Goal: Feedback & Contribution: Submit feedback/report problem

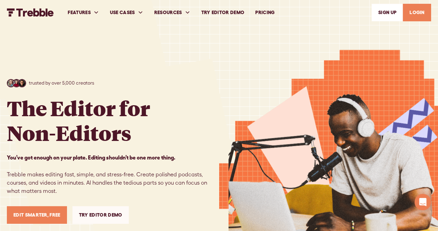
click at [262, 13] on link "PRICING" at bounding box center [265, 13] width 30 height 24
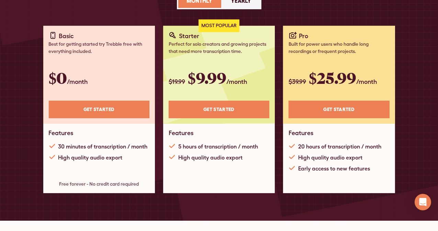
scroll to position [108, 0]
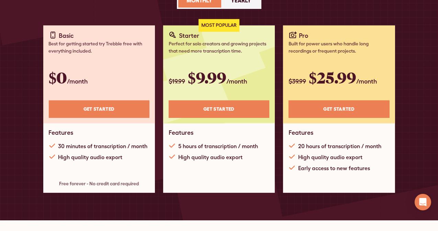
click at [218, 170] on div "Most Popular Starter Perfect for solo creators and growing projects that need m…" at bounding box center [219, 108] width 112 height 167
click at [209, 153] on div "High quality audio export" at bounding box center [210, 157] width 64 height 8
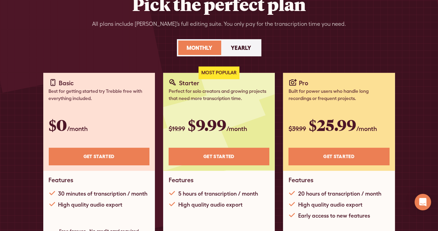
scroll to position [86, 0]
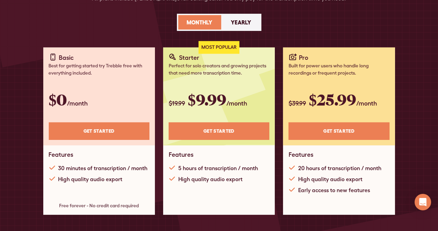
click at [220, 130] on link "Get STARTED" at bounding box center [219, 131] width 101 height 18
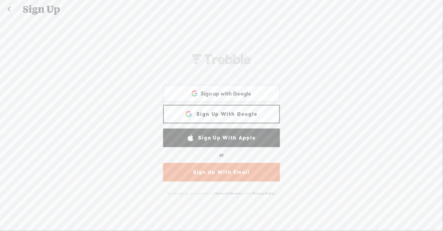
click at [217, 111] on link "Sign Up With Google" at bounding box center [221, 114] width 117 height 19
click at [189, 116] on span at bounding box center [190, 114] width 11 height 7
click at [200, 92] on span "Sign up with Google" at bounding box center [225, 93] width 51 height 7
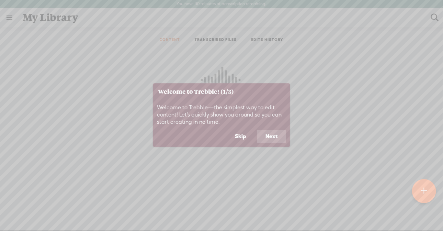
click at [269, 137] on button "Next" at bounding box center [271, 136] width 29 height 13
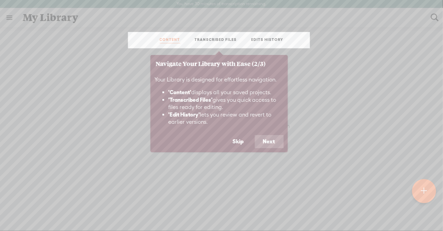
click at [269, 137] on button "Next" at bounding box center [269, 141] width 29 height 13
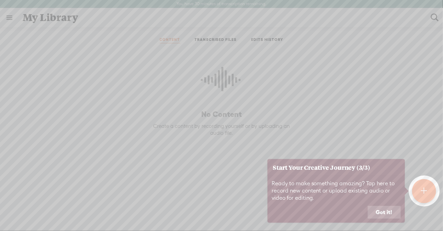
click at [383, 213] on button "Got it!" at bounding box center [384, 212] width 33 height 13
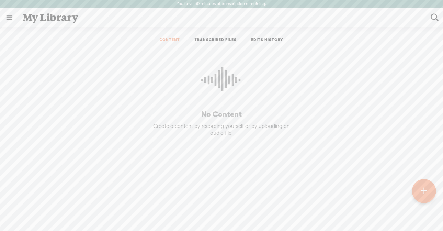
click at [153, 46] on ul "CONTENT TRANSCRIBED FILES EDITS HISTORY" at bounding box center [221, 40] width 182 height 16
click at [425, 184] on t at bounding box center [424, 190] width 6 height 15
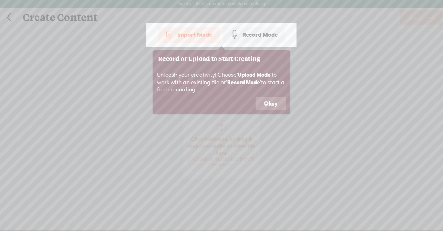
click at [264, 101] on button "Okay" at bounding box center [271, 103] width 30 height 13
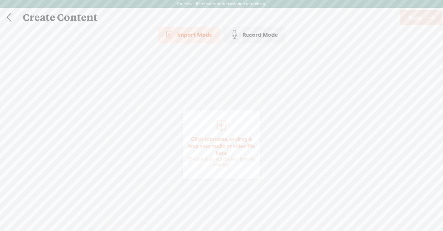
click at [223, 129] on div at bounding box center [222, 125] width 14 height 14
click at [423, 14] on link "Next" at bounding box center [421, 17] width 42 height 15
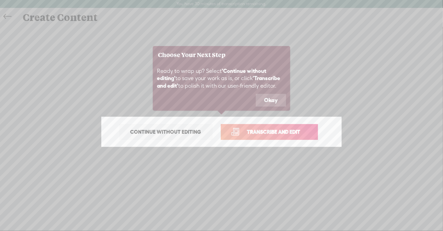
click at [270, 127] on link "Transcribe and edit" at bounding box center [269, 132] width 97 height 16
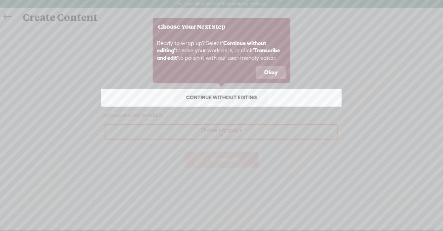
click at [268, 76] on button "Okay" at bounding box center [271, 72] width 30 height 13
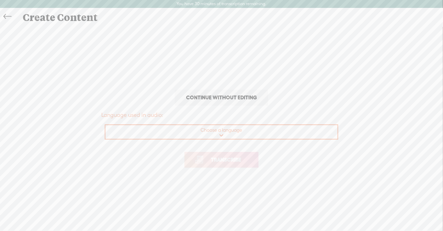
click at [241, 136] on select "Choose a language Afrikaans Albanian Amharic Arabic, Gulf Arabic, Modern Standa…" at bounding box center [221, 132] width 233 height 14
select select "en-[GEOGRAPHIC_DATA]"
click at [105, 125] on select "Choose a language Afrikaans Albanian Amharic Arabic, Gulf Arabic, Modern Standa…" at bounding box center [221, 132] width 233 height 14
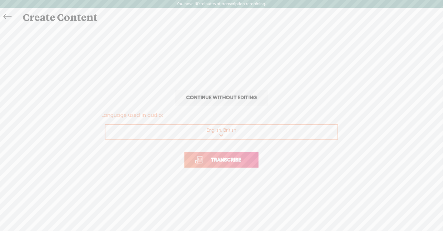
click at [238, 160] on span "Transcribe" at bounding box center [226, 159] width 45 height 8
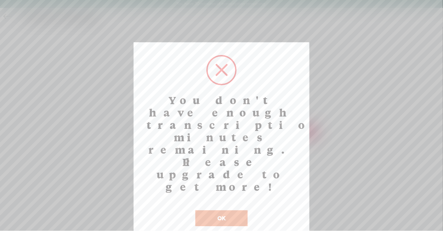
click at [225, 210] on button "OK" at bounding box center [221, 218] width 52 height 16
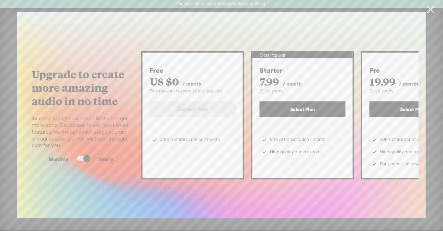
click at [84, 156] on span at bounding box center [83, 158] width 12 height 5
click at [72, 156] on input "checkbox" at bounding box center [72, 156] width 0 height 0
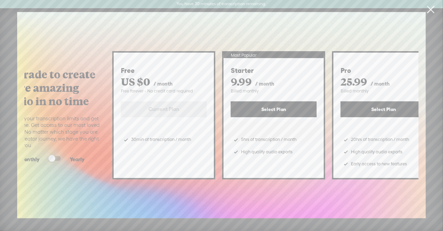
scroll to position [0, 48]
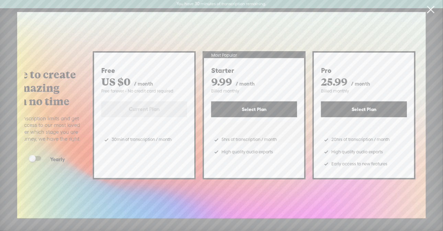
click at [280, 107] on button "Select Plan" at bounding box center [254, 109] width 86 height 16
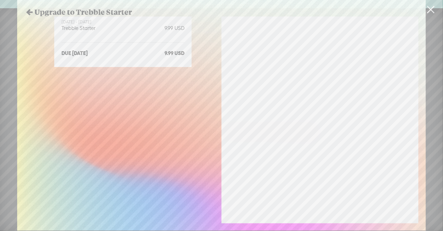
scroll to position [116, 0]
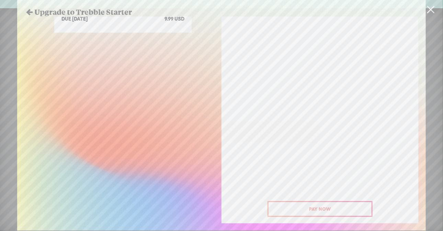
click at [291, 209] on button "Pay Now" at bounding box center [319, 209] width 105 height 16
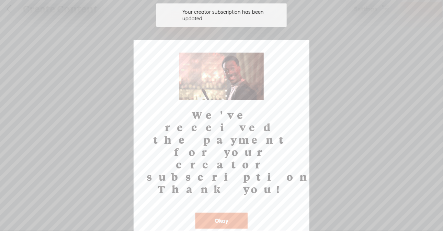
click at [229, 212] on button "Okay" at bounding box center [221, 220] width 52 height 16
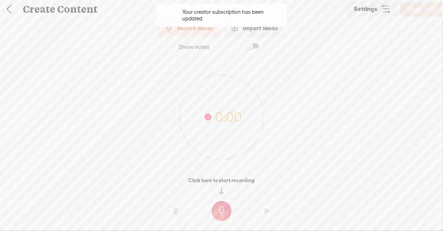
click at [266, 27] on div "Your creator subscription has been updated Your creator subscription has been u…" at bounding box center [221, 15] width 130 height 27
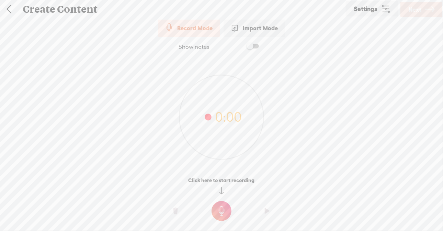
click at [266, 27] on div "Import Mode" at bounding box center [254, 28] width 62 height 17
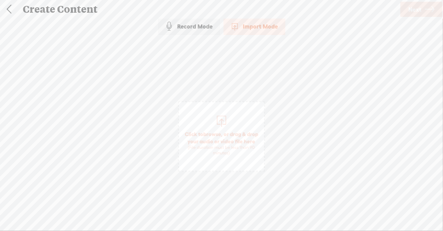
click at [214, 127] on span "Click to browse , or drag & drop your audio or video file here (File duration m…" at bounding box center [221, 143] width 85 height 32
click at [421, 5] on span "Next" at bounding box center [414, 10] width 13 height 18
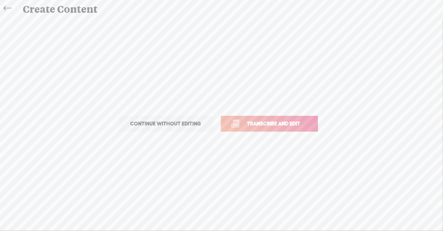
click at [279, 125] on span "Transcribe and edit" at bounding box center [274, 123] width 68 height 8
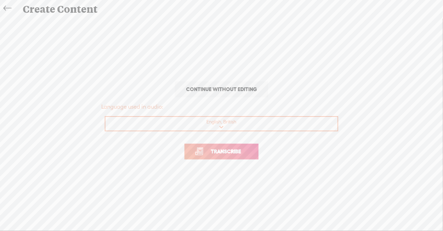
click at [243, 153] on span "Transcribe" at bounding box center [226, 151] width 45 height 8
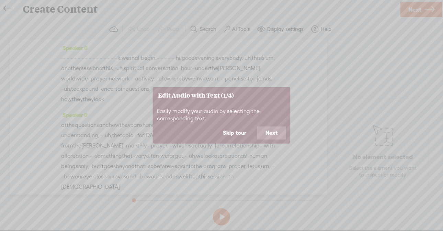
click at [262, 131] on button "Next" at bounding box center [271, 132] width 29 height 13
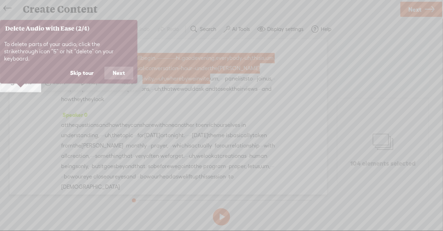
click at [118, 67] on button "Next" at bounding box center [118, 73] width 29 height 13
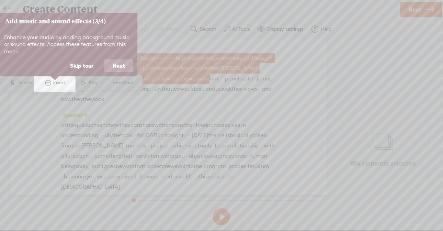
click at [118, 65] on button "Next" at bounding box center [118, 65] width 29 height 13
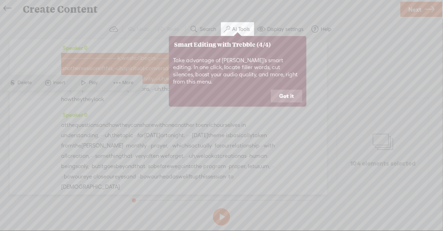
click at [277, 90] on button "Got it" at bounding box center [286, 96] width 31 height 13
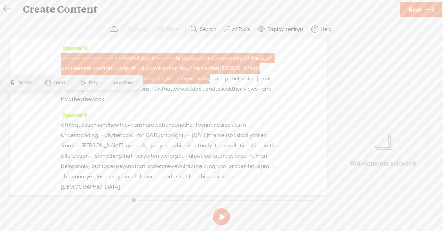
click at [118, 104] on div "· · · · · · · · · · · · · · · · · · · · · · · · · · · · · · · · · · · · · · · ·…" at bounding box center [168, 78] width 214 height 51
click at [281, 122] on div "Speaker 0 · · · · · · · · · · · · · · · · · · · · · · · · · · · · · · · · · · ·…" at bounding box center [168, 116] width 317 height 155
click at [119, 109] on div "Speaker 0 · · · · · · · · · · · · · · · · · · · · · · · · · · · · · · · · · · ·…" at bounding box center [168, 76] width 214 height 67
drag, startPoint x: 64, startPoint y: 57, endPoint x: 111, endPoint y: 57, distance: 46.3
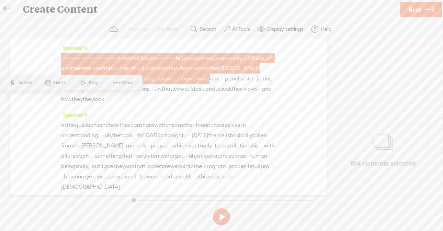
click at [111, 57] on div "· · · · · · · · · · · · · · · · · · · · · · · · · · · · · · · · · · · · · · · ·…" at bounding box center [168, 78] width 214 height 51
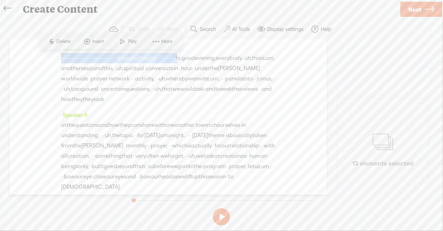
drag, startPoint x: 61, startPoint y: 57, endPoint x: 135, endPoint y: 68, distance: 74.8
click at [135, 68] on div "· · · · · · · · · · · · · · · · · · · · · · · · · · · · · · · · · · · · · · · ·…" at bounding box center [168, 78] width 214 height 51
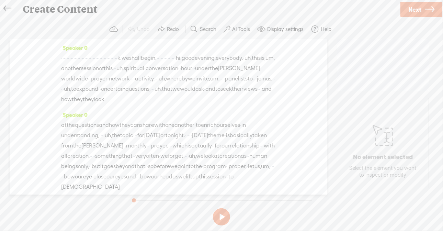
drag, startPoint x: 60, startPoint y: 56, endPoint x: 101, endPoint y: 68, distance: 41.7
click at [101, 68] on div "Speaker 0 · · · · · · · · · · · · · · · · · · · · · · · · · · · · · · · · · · ·…" at bounding box center [168, 116] width 317 height 155
drag, startPoint x: 134, startPoint y: 66, endPoint x: 58, endPoint y: 52, distance: 76.4
click at [58, 52] on div "Speaker 0 · · · · · · · · · · · · · · · · · · · · · · · · · · · · · · · · · · ·…" at bounding box center [168, 116] width 317 height 155
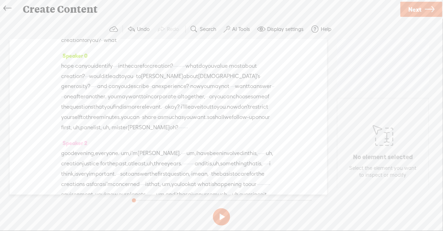
scroll to position [509, 0]
drag, startPoint x: 202, startPoint y: 91, endPoint x: 217, endPoint y: 99, distance: 17.5
click at [217, 44] on div "through their sharing help · our listeners · · · · our listeners · · · to · · e…" at bounding box center [168, 13] width 214 height 62
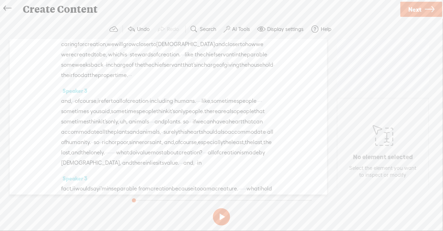
scroll to position [1420, 0]
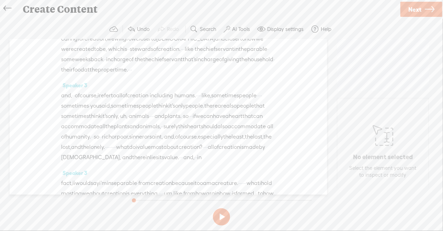
drag, startPoint x: 186, startPoint y: 63, endPoint x: 79, endPoint y: 113, distance: 118.1
click at [79, 113] on div "Speaker 0 [S] · · · · · · · · · · · · · · · · · · · · · · · · · · · · · · · · ·…" at bounding box center [168, 116] width 317 height 155
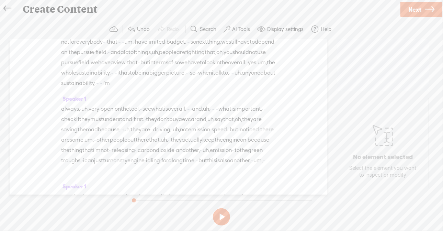
scroll to position [3004, 0]
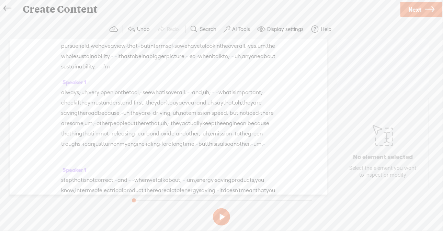
drag, startPoint x: 62, startPoint y: 89, endPoint x: 215, endPoint y: 142, distance: 161.9
click at [215, 142] on div "Speaker 0 [S] · · · · · · · · · · · · · · · · · · · · · · · · · · · · · · · · ·…" at bounding box center [168, 116] width 317 height 155
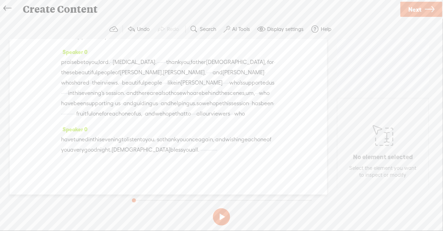
scroll to position [5644, 0]
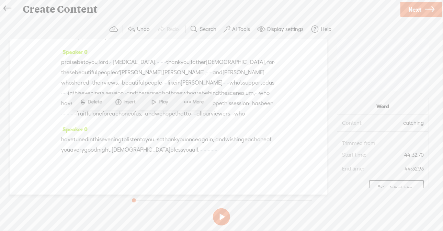
drag, startPoint x: 204, startPoint y: 132, endPoint x: 183, endPoint y: 141, distance: 23.5
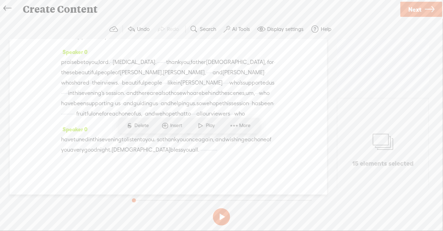
drag, startPoint x: 183, startPoint y: 141, endPoint x: 159, endPoint y: 143, distance: 23.4
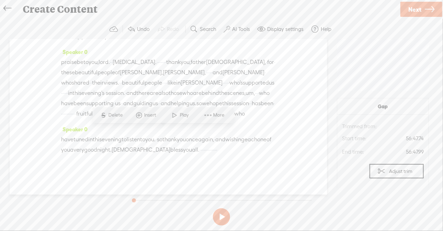
drag, startPoint x: 58, startPoint y: 132, endPoint x: 109, endPoint y: 142, distance: 52.8
click at [109, 142] on div "Speaker 0 [S] · · · · · · · · · · · · · · · · · · · · · · · · · · · · · · · · ·…" at bounding box center [168, 116] width 317 height 155
drag, startPoint x: 161, startPoint y: 142, endPoint x: 59, endPoint y: 131, distance: 102.5
click at [59, 131] on div "Speaker 0 [S] · · · · · · · · · · · · · · · · · · · · · · · · · · · · · · · · ·…" at bounding box center [168, 116] width 317 height 155
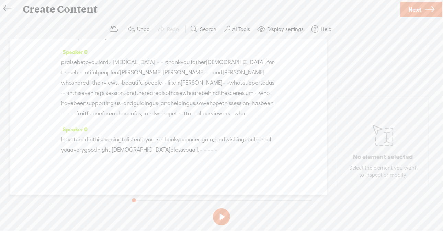
scroll to position [7739, 0]
click at [236, 30] on label "AI Tools" at bounding box center [241, 29] width 18 height 7
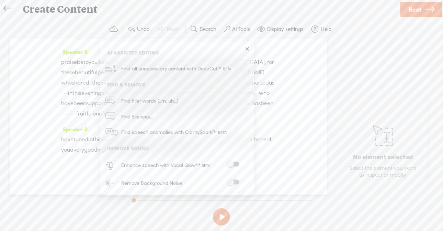
click at [287, 158] on div "Speaker 0 [S] · · · · · · · · · · · · · · · · · · · · · · · · · · · · · · · · ·…" at bounding box center [168, 116] width 317 height 155
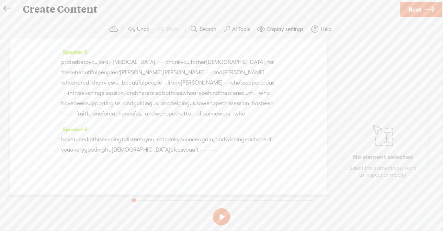
click at [415, 3] on span "Next" at bounding box center [414, 10] width 13 height 18
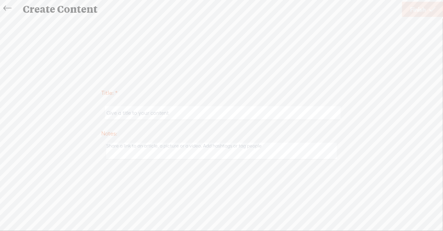
click at [194, 111] on input "text" at bounding box center [222, 112] width 235 height 13
type input "Conversation Hour - September"
click at [433, 6] on icon at bounding box center [432, 10] width 6 height 18
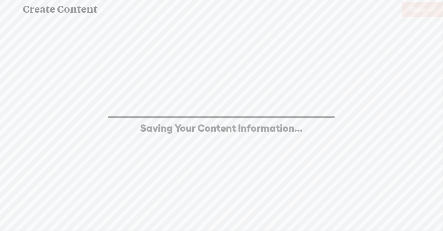
click at [106, 70] on div "Title: * Conversation Hour - September Notes: Save as a draft content Publish: …" at bounding box center [221, 123] width 429 height 211
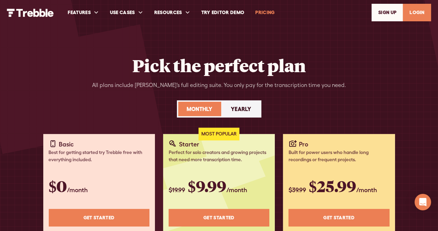
click at [409, 10] on link "LOGIN" at bounding box center [417, 13] width 28 height 18
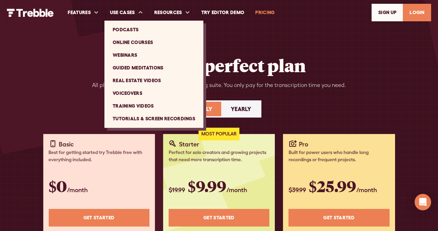
click at [137, 103] on link "Training Videos" at bounding box center [153, 106] width 93 height 13
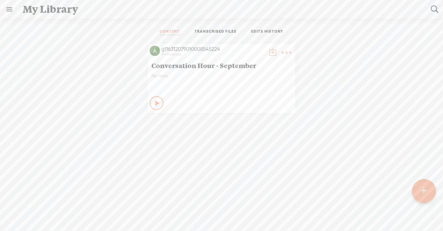
click at [216, 33] on link "TRANSCRIBED FILES" at bounding box center [216, 32] width 42 height 6
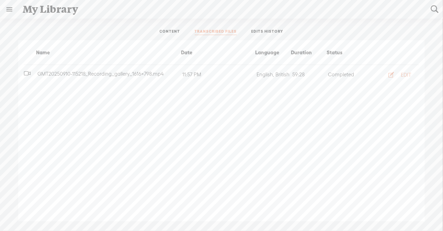
click at [262, 30] on link "EDITS HISTORY" at bounding box center [267, 32] width 32 height 6
click at [178, 32] on link "CONTENT" at bounding box center [170, 32] width 21 height 6
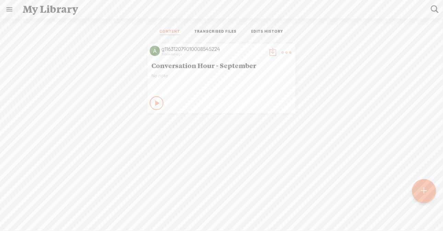
click at [268, 51] on t at bounding box center [273, 53] width 10 height 10
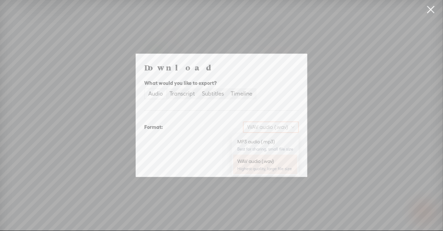
click at [254, 126] on span "WAV audio (.wav)" at bounding box center [270, 127] width 47 height 10
click at [268, 96] on div "Audio Transcript Subtitles Timeline" at bounding box center [221, 93] width 154 height 11
click at [186, 94] on div "Transcript" at bounding box center [182, 94] width 25 height 10
click at [166, 89] on input "Transcript" at bounding box center [166, 89] width 0 height 0
click at [211, 93] on div "Subtitles" at bounding box center [213, 94] width 22 height 10
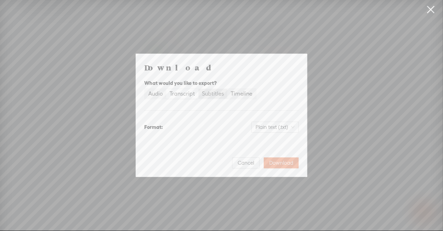
click at [198, 89] on input "Subtitles" at bounding box center [198, 89] width 0 height 0
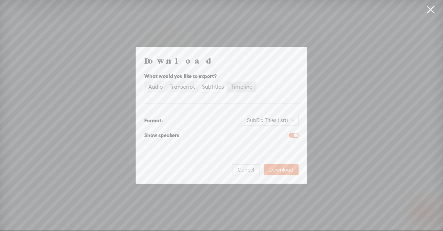
click at [240, 84] on div "Timeline" at bounding box center [242, 87] width 22 height 10
click at [227, 82] on input "Timeline" at bounding box center [227, 82] width 0 height 0
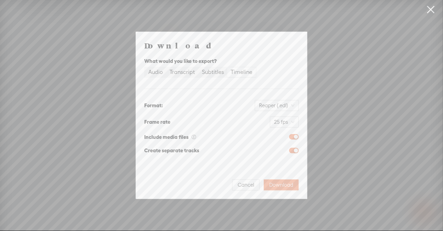
drag, startPoint x: 247, startPoint y: 185, endPoint x: 236, endPoint y: 184, distance: 11.7
click at [236, 184] on button "Cancel" at bounding box center [245, 184] width 27 height 11
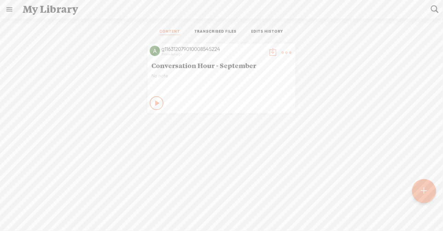
click at [287, 53] on t at bounding box center [286, 53] width 10 height 10
click at [262, 119] on link "Download as..." at bounding box center [251, 123] width 69 height 16
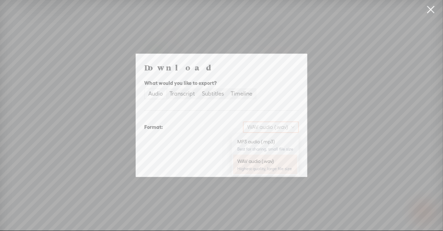
click at [255, 125] on span "WAV audio (.wav)" at bounding box center [270, 127] width 47 height 10
click at [284, 106] on div "Download What would you like to export? Audio Transcript Subtitles Timeline For…" at bounding box center [221, 115] width 154 height 106
click at [246, 162] on span "Cancel" at bounding box center [246, 162] width 16 height 7
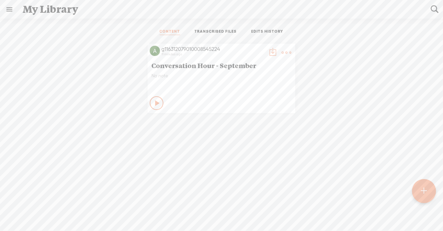
click at [210, 32] on link "TRANSCRIBED FILES" at bounding box center [216, 32] width 42 height 6
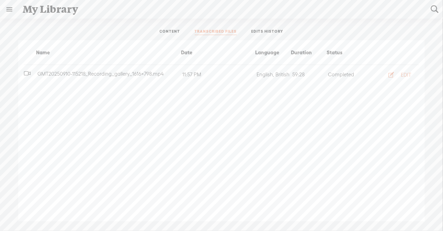
click at [212, 74] on div "11:57 PM" at bounding box center [218, 74] width 74 height 8
click at [269, 32] on link "EDITS HISTORY" at bounding box center [267, 32] width 32 height 6
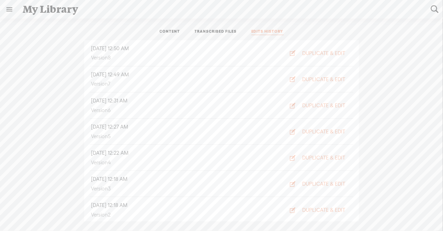
click at [167, 34] on link "CONTENT" at bounding box center [170, 32] width 21 height 6
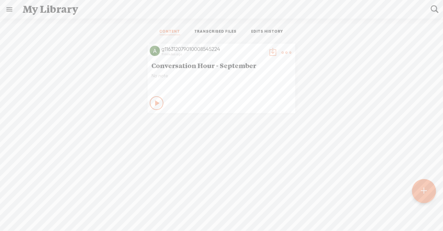
click at [174, 63] on span "Conversation Hour - September" at bounding box center [221, 65] width 140 height 8
click at [153, 64] on span "Conversation Hour - September" at bounding box center [221, 65] width 140 height 8
click at [154, 103] on icon at bounding box center [157, 103] width 7 height 7
click at [153, 100] on icon at bounding box center [156, 103] width 7 height 7
click at [281, 50] on t at bounding box center [286, 53] width 10 height 10
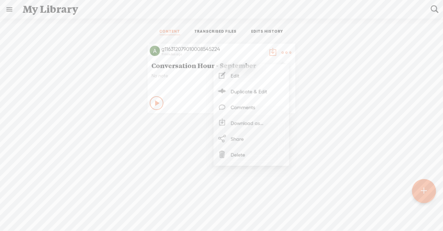
click at [9, 8] on link at bounding box center [9, 9] width 18 height 18
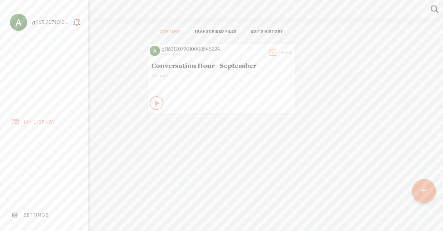
click at [156, 184] on body "Hold on tight . . . g116312079010008545224 HOME MY CONTENT MY CHANNEL MY LIBRAR…" at bounding box center [221, 115] width 443 height 230
click at [281, 53] on t at bounding box center [286, 53] width 10 height 10
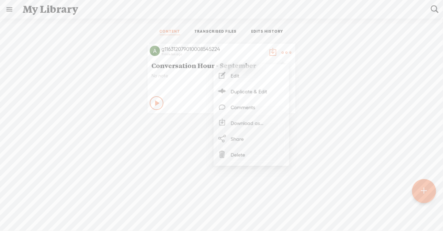
click at [271, 122] on link "Download as..." at bounding box center [251, 123] width 69 height 16
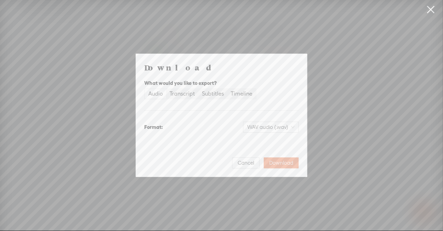
click at [256, 134] on div "Format: WAV audio (.wav)" at bounding box center [221, 127] width 154 height 16
click at [270, 125] on span "WAV audio (.wav)" at bounding box center [270, 127] width 47 height 10
click at [184, 96] on div "Transcript" at bounding box center [182, 94] width 25 height 10
click at [166, 89] on input "Transcript" at bounding box center [166, 89] width 0 height 0
click at [220, 94] on div "Subtitles" at bounding box center [213, 94] width 22 height 10
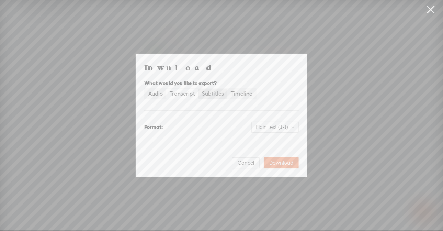
click at [198, 89] on input "Subtitles" at bounding box center [198, 89] width 0 height 0
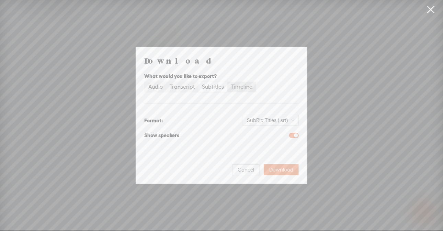
click at [234, 88] on div "Timeline" at bounding box center [242, 87] width 22 height 10
click at [227, 82] on input "Timeline" at bounding box center [227, 82] width 0 height 0
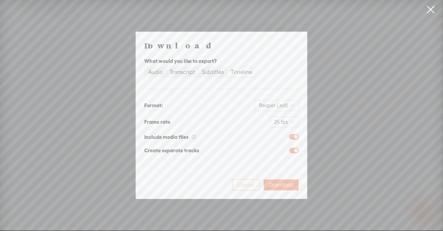
click at [249, 183] on span "Cancel" at bounding box center [246, 184] width 16 height 7
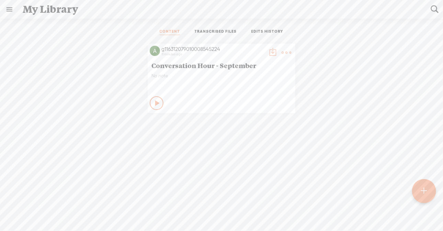
click at [251, 35] on link "EDITS HISTORY" at bounding box center [267, 32] width 32 height 6
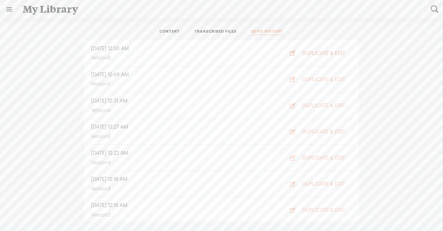
click at [289, 54] on icon "button" at bounding box center [292, 52] width 7 height 7
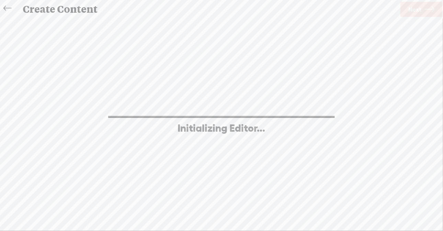
click at [4, 8] on icon at bounding box center [7, 8] width 8 height 15
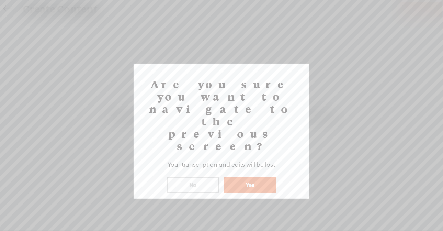
click at [200, 177] on button "No" at bounding box center [193, 185] width 52 height 16
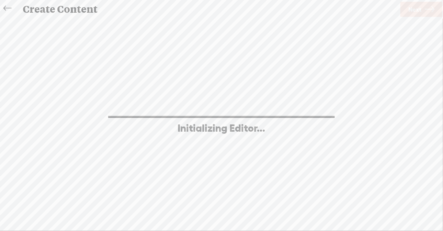
click at [64, 11] on div "Create Content" at bounding box center [208, 9] width 381 height 18
click at [8, 7] on icon at bounding box center [7, 8] width 8 height 15
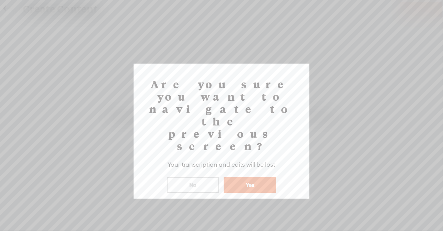
click at [252, 177] on button "Yes" at bounding box center [250, 185] width 52 height 16
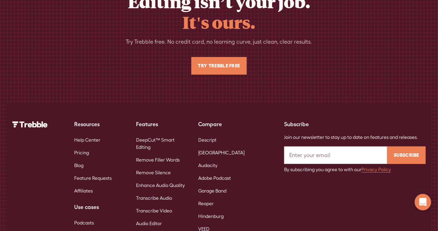
scroll to position [2369, 0]
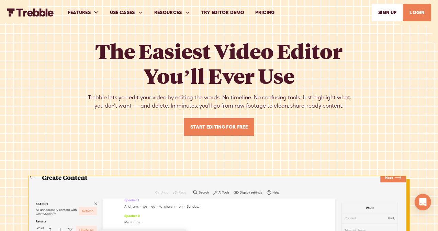
click at [428, 12] on link "LOGIN" at bounding box center [417, 13] width 28 height 18
click at [416, 11] on link "LOGIN" at bounding box center [417, 13] width 28 height 18
click at [423, 10] on link "LOGIN" at bounding box center [417, 13] width 28 height 18
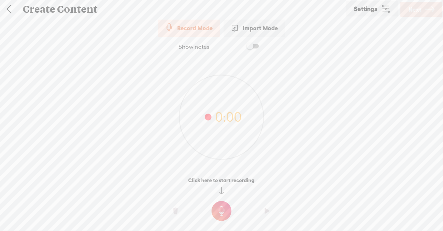
click at [9, 8] on link at bounding box center [8, 9] width 17 height 18
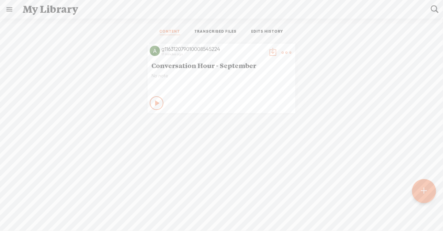
click at [180, 70] on div "Conversation Hour - September" at bounding box center [221, 65] width 143 height 12
click at [270, 53] on t at bounding box center [273, 53] width 10 height 10
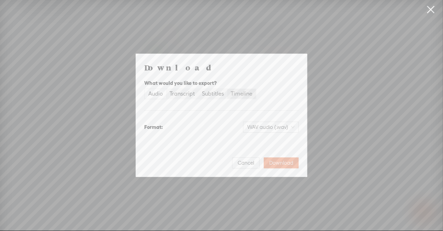
click at [250, 93] on div "Timeline" at bounding box center [242, 94] width 22 height 10
click at [227, 89] on input "Timeline" at bounding box center [227, 89] width 0 height 0
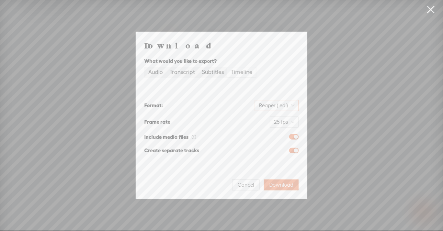
click at [266, 103] on span "Reaper (.edl)" at bounding box center [277, 105] width 36 height 10
click at [263, 79] on div "What would you like to export? Audio Transcript Subtitles Timeline" at bounding box center [221, 67] width 154 height 26
click at [204, 70] on div "Subtitles" at bounding box center [213, 72] width 22 height 10
click at [198, 67] on input "Subtitles" at bounding box center [198, 67] width 0 height 0
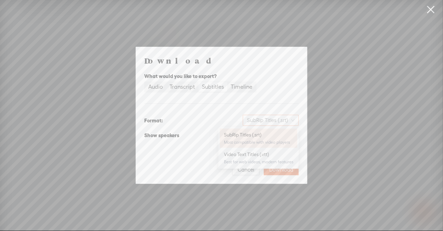
click at [267, 120] on span "SubRip Titles (.srt)" at bounding box center [271, 120] width 48 height 10
click at [184, 86] on div "Transcript" at bounding box center [182, 87] width 25 height 10
click at [166, 82] on input "Transcript" at bounding box center [166, 82] width 0 height 0
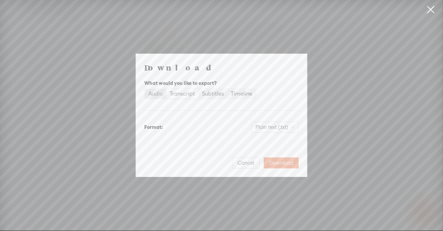
click at [157, 97] on div "Audio" at bounding box center [155, 94] width 14 height 10
click at [145, 89] on input "Audio" at bounding box center [145, 89] width 0 height 0
click at [267, 131] on span "WAV audio (.wav)" at bounding box center [270, 127] width 47 height 10
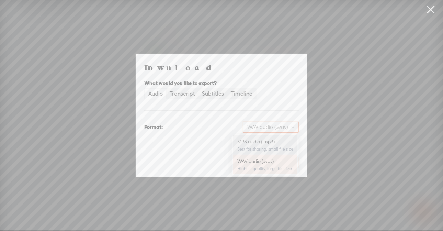
click at [270, 142] on div "MP3 audio (.mp3)" at bounding box center [265, 141] width 56 height 7
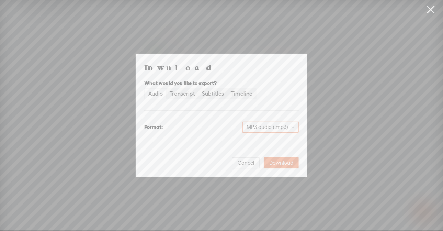
click at [243, 169] on div "Download What would you like to export? Audio Transcript Subtitles Timeline For…" at bounding box center [221, 115] width 171 height 123
click at [244, 166] on span "Cancel" at bounding box center [246, 162] width 16 height 7
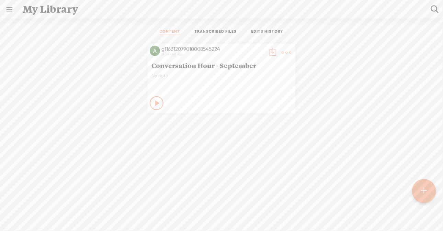
click at [281, 54] on t at bounding box center [286, 53] width 10 height 10
click at [269, 142] on link "Share" at bounding box center [251, 138] width 69 height 16
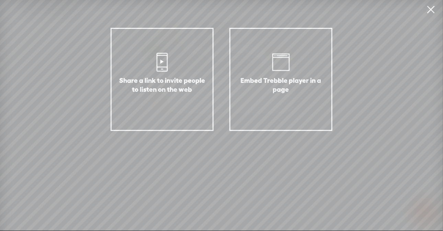
click at [428, 11] on link at bounding box center [430, 9] width 17 height 19
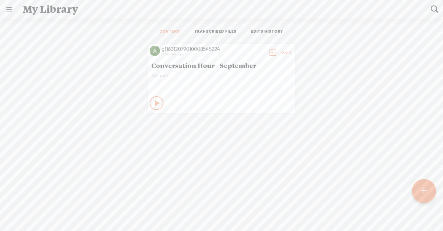
click at [220, 33] on link "TRANSCRIBED FILES" at bounding box center [216, 32] width 42 height 6
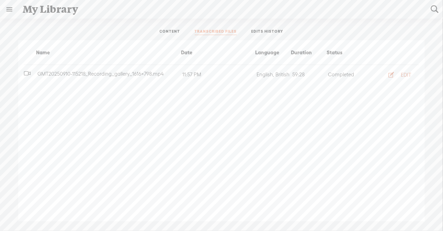
click at [408, 77] on div "EDIT" at bounding box center [406, 74] width 10 height 7
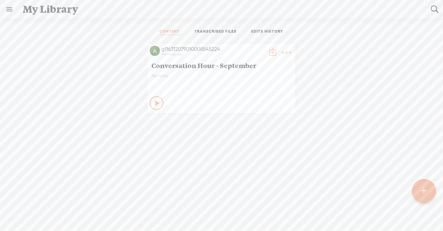
click at [255, 34] on link "EDITS HISTORY" at bounding box center [267, 32] width 32 height 6
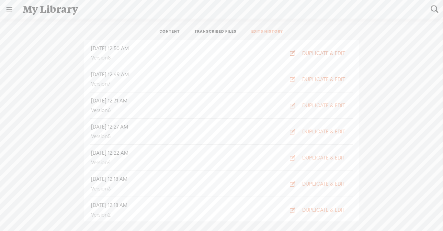
click at [313, 54] on div "DUPLICATE & EDIT" at bounding box center [323, 53] width 43 height 7
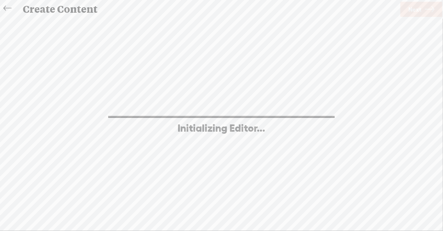
click at [3, 9] on icon at bounding box center [7, 8] width 8 height 15
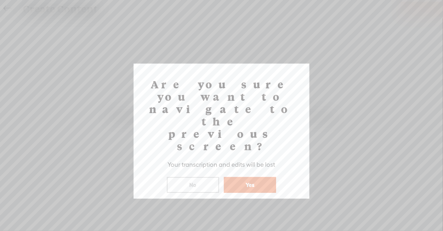
click at [244, 177] on button "Yes" at bounding box center [250, 185] width 52 height 16
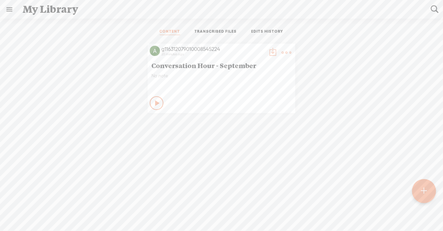
click at [249, 28] on ul "CONTENT TRANSCRIBED FILES EDITS HISTORY" at bounding box center [221, 32] width 182 height 16
click at [258, 32] on link "EDITS HISTORY" at bounding box center [267, 32] width 32 height 6
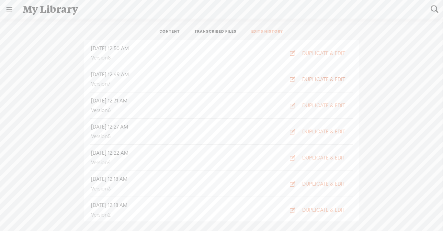
click at [305, 82] on div "DUPLICATE & EDIT" at bounding box center [323, 79] width 43 height 7
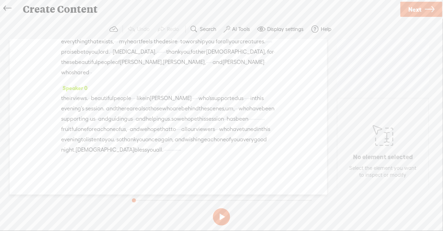
scroll to position [7328, 0]
click at [412, 9] on span "Next" at bounding box center [414, 10] width 13 height 18
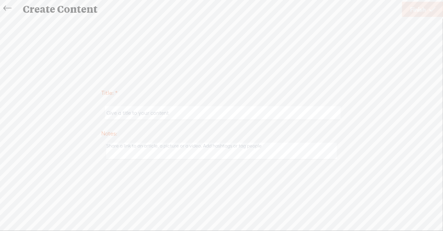
click at [181, 109] on input "text" at bounding box center [222, 112] width 235 height 13
type input "Conversation Hour - September"
click at [9, 9] on icon at bounding box center [7, 8] width 8 height 15
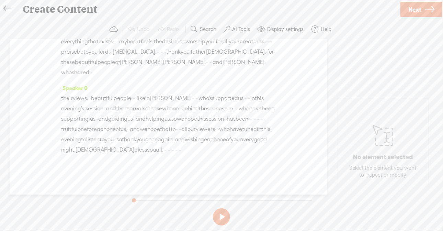
scroll to position [7115, 0]
click at [423, 5] on link "Next" at bounding box center [421, 9] width 42 height 15
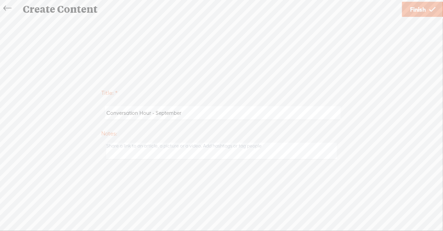
click at [413, 15] on span "Finish" at bounding box center [418, 10] width 16 height 18
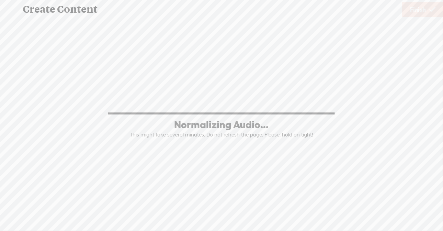
click at [243, 162] on div "100% Normalizing Audio... This might take several minutes. Do not refresh the p…" at bounding box center [221, 123] width 429 height 85
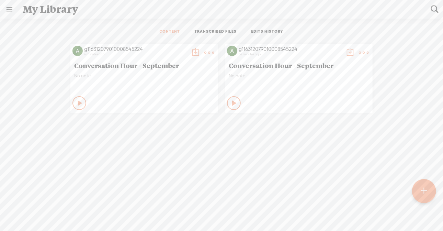
click at [206, 53] on t at bounding box center [209, 53] width 10 height 10
click at [186, 120] on link "Download as..." at bounding box center [174, 123] width 69 height 16
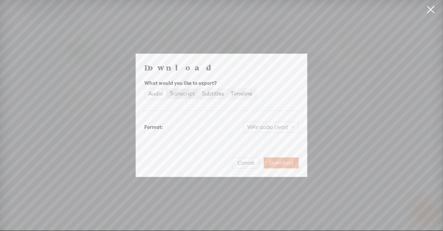
click at [186, 94] on div "Transcript" at bounding box center [182, 94] width 25 height 10
click at [166, 89] on input "Transcript" at bounding box center [166, 89] width 0 height 0
click at [202, 95] on div "Subtitles" at bounding box center [213, 94] width 22 height 10
click at [198, 89] on input "Subtitles" at bounding box center [198, 89] width 0 height 0
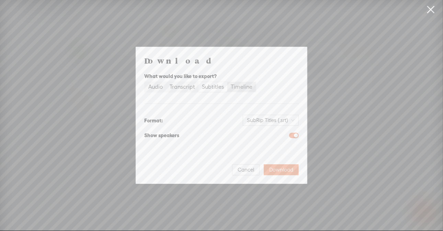
click at [233, 86] on div "Timeline" at bounding box center [242, 87] width 22 height 10
click at [227, 82] on input "Timeline" at bounding box center [227, 82] width 0 height 0
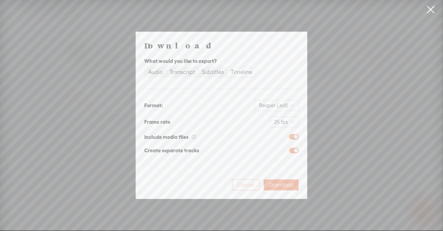
click at [247, 183] on span "Cancel" at bounding box center [246, 184] width 16 height 7
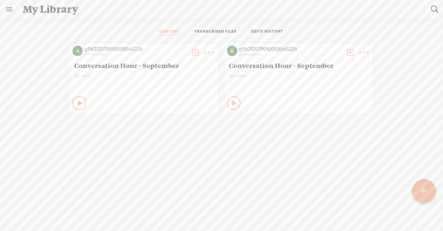
click at [227, 35] on ul "CONTENT TRANSCRIBED FILES EDITS HISTORY" at bounding box center [221, 32] width 182 height 16
click at [223, 27] on ul "CONTENT TRANSCRIBED FILES EDITS HISTORY" at bounding box center [221, 32] width 182 height 16
click at [223, 33] on link "TRANSCRIBED FILES" at bounding box center [216, 32] width 42 height 6
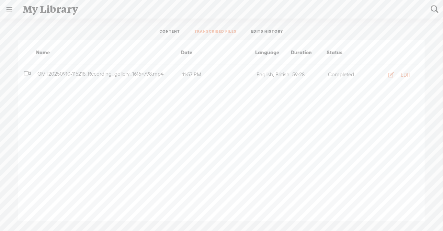
click at [225, 77] on div "11:57 PM" at bounding box center [218, 74] width 74 height 8
click at [268, 29] on link "EDITS HISTORY" at bounding box center [267, 32] width 32 height 6
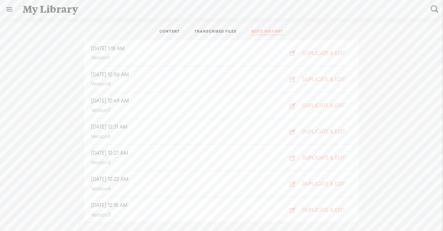
click at [295, 59] on li "[DATE] 1:18 AM Version 1 DUPLICATE & EDIT" at bounding box center [222, 53] width 264 height 26
click at [308, 53] on div "DUPLICATE & EDIT" at bounding box center [323, 53] width 43 height 7
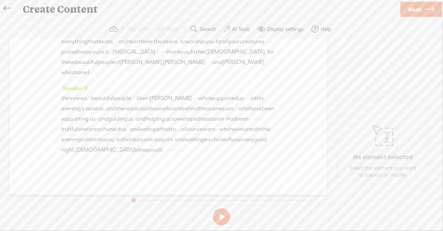
scroll to position [7703, 0]
click at [380, 142] on icon at bounding box center [382, 135] width 21 height 35
drag, startPoint x: 135, startPoint y: 200, endPoint x: 213, endPoint y: 200, distance: 78.6
click at [213, 200] on div at bounding box center [213, 201] width 16 height 16
click at [279, 31] on label "Display settings" at bounding box center [285, 29] width 36 height 7
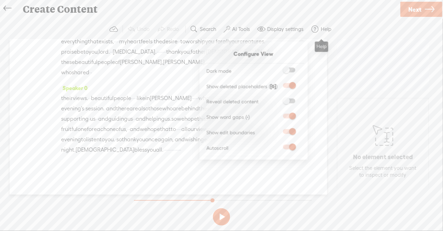
click at [317, 34] on button "Help" at bounding box center [322, 29] width 28 height 14
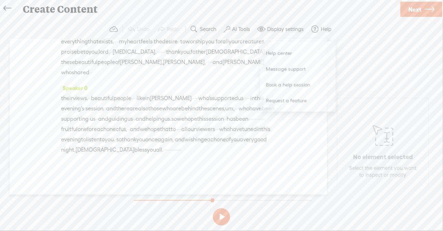
click at [236, 30] on label "AI Tools" at bounding box center [241, 29] width 18 height 7
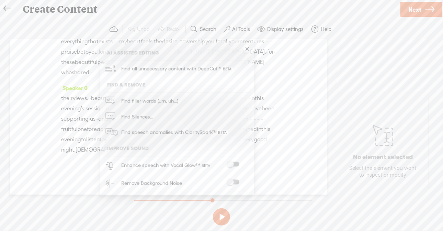
click at [229, 164] on span at bounding box center [233, 164] width 12 height 5
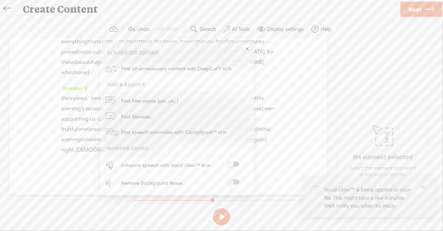
click at [245, 50] on link at bounding box center [247, 49] width 7 height 7
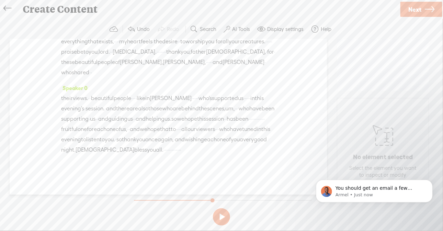
scroll to position [4550, 0]
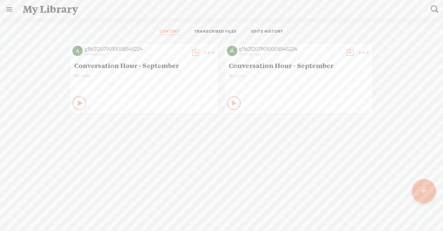
click at [10, 8] on link at bounding box center [9, 9] width 18 height 18
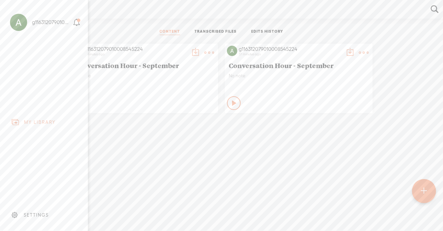
click at [41, 119] on div "MY LIBRARY" at bounding box center [40, 122] width 32 height 6
click at [215, 142] on body "Hold on tight . . . g116312079010008545224 HOME MY CONTENT MY CHANNEL MY LIBRAR…" at bounding box center [221, 115] width 443 height 230
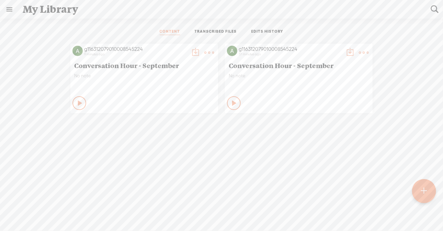
click at [215, 142] on div "g116312079010008545224 9 minutes ago Conversation Hour - September No note Play…" at bounding box center [221, 143] width 432 height 207
click at [228, 32] on link "TRANSCRIBED FILES" at bounding box center [216, 32] width 42 height 6
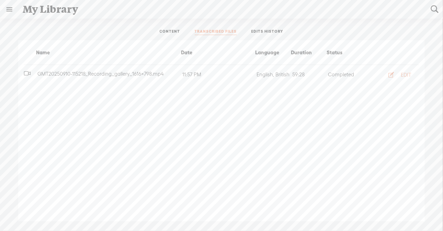
click at [178, 30] on link "CONTENT" at bounding box center [170, 32] width 21 height 6
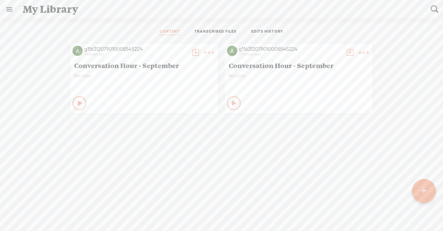
click at [420, 183] on div at bounding box center [424, 191] width 24 height 24
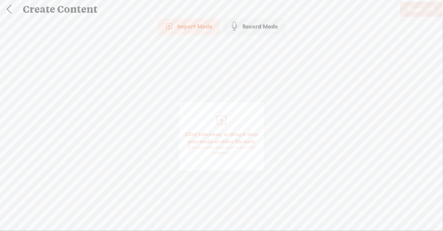
click at [264, 28] on div "Record Mode" at bounding box center [254, 26] width 62 height 17
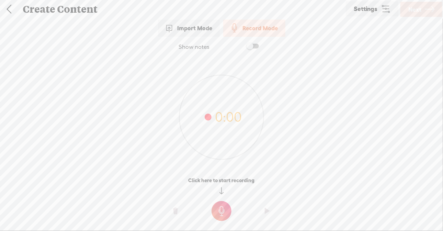
click at [372, 3] on link "Settings" at bounding box center [372, 8] width 53 height 15
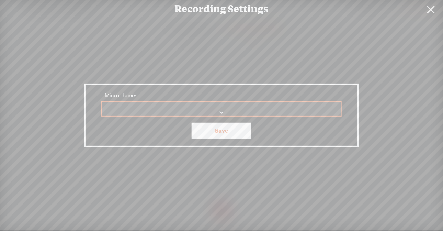
click at [428, 12] on link at bounding box center [430, 9] width 17 height 19
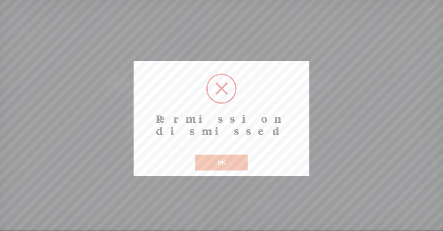
click at [233, 154] on button "OK" at bounding box center [221, 162] width 52 height 16
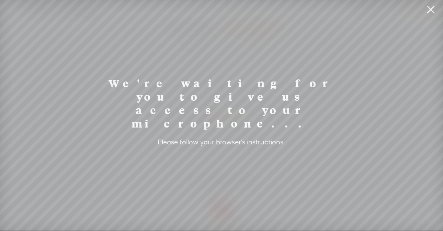
click at [430, 9] on link at bounding box center [430, 9] width 17 height 19
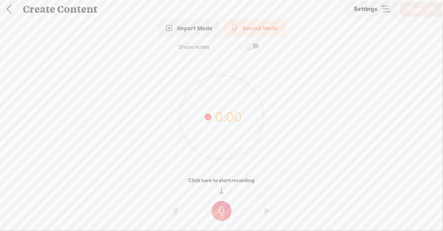
click at [198, 34] on div "Import Mode" at bounding box center [189, 28] width 62 height 17
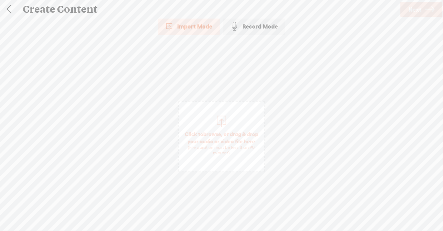
click at [12, 7] on link at bounding box center [8, 9] width 17 height 18
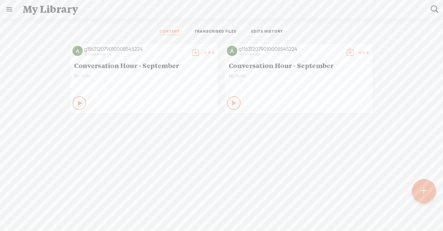
click at [219, 33] on link "TRANSCRIBED FILES" at bounding box center [216, 32] width 42 height 6
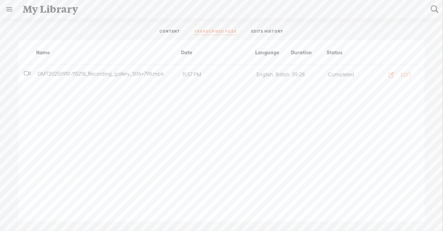
click at [223, 76] on div "11:57 PM" at bounding box center [218, 74] width 74 height 8
click at [132, 74] on span "GMT20250910-115218_Recording_gallery_1616x798.mp4" at bounding box center [100, 74] width 129 height 6
click at [392, 77] on icon "button" at bounding box center [390, 74] width 7 height 7
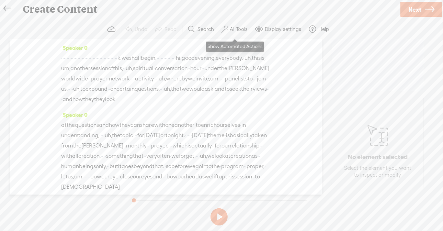
click at [231, 30] on label "AI Tools" at bounding box center [239, 29] width 18 height 7
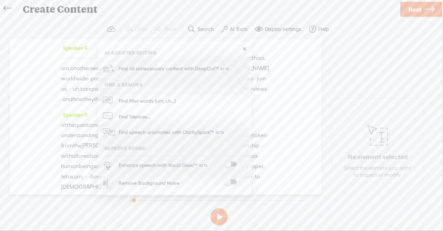
click at [332, 134] on div "No element selected Select the element you want to inspect or modify" at bounding box center [377, 149] width 91 height 103
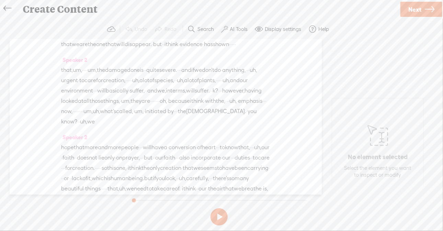
scroll to position [755, 0]
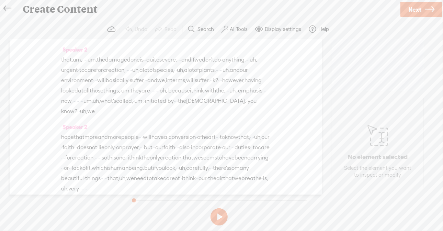
click at [392, 154] on p "No element selected" at bounding box center [378, 157] width 60 height 8
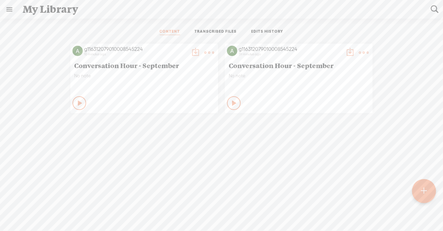
click at [205, 52] on t at bounding box center [209, 53] width 10 height 10
click at [194, 122] on link "Download as..." at bounding box center [174, 123] width 69 height 16
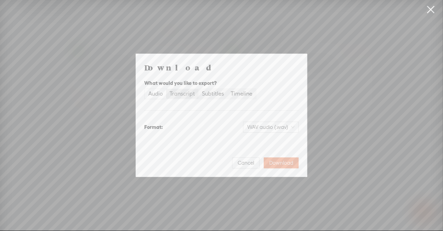
click at [187, 95] on div "Transcript" at bounding box center [182, 94] width 25 height 10
click at [166, 89] on input "Transcript" at bounding box center [166, 89] width 0 height 0
click at [256, 122] on div "Plain text (.txt)" at bounding box center [274, 127] width 47 height 11
click at [259, 124] on span "Plain text (.txt)" at bounding box center [274, 127] width 39 height 10
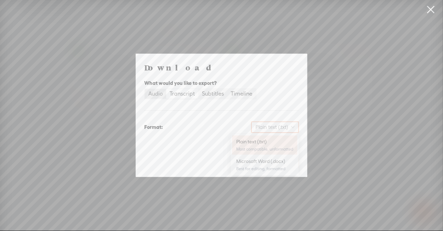
click at [156, 96] on div "Audio" at bounding box center [155, 94] width 14 height 10
click at [145, 89] on input "Audio" at bounding box center [145, 89] width 0 height 0
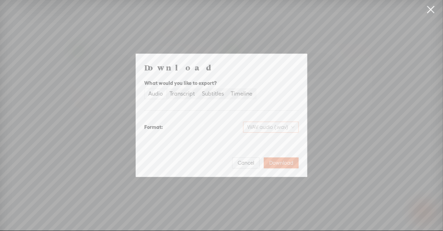
click at [255, 126] on span "WAV audio (.wav)" at bounding box center [270, 127] width 47 height 10
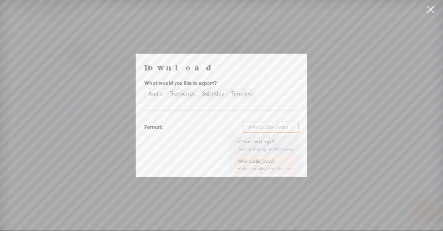
click at [262, 146] on div "MP3 audio (.mp3) Best for sharing, small file size" at bounding box center [265, 145] width 56 height 16
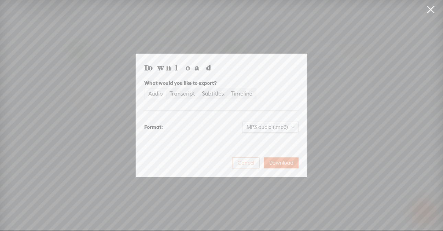
click at [245, 160] on span "Cancel" at bounding box center [246, 162] width 16 height 7
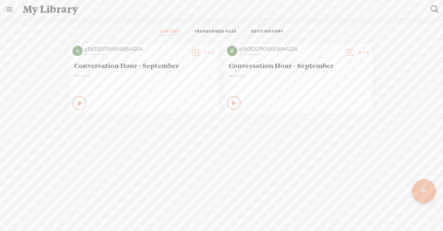
click at [418, 187] on div at bounding box center [424, 191] width 24 height 24
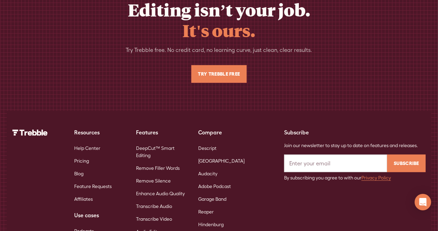
scroll to position [2917, 0]
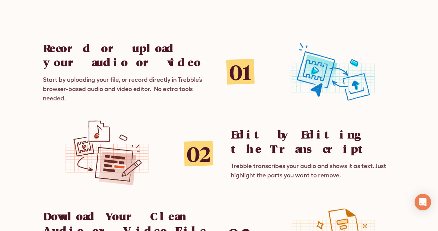
scroll to position [820, 0]
click at [426, 200] on icon "Open Intercom Messenger" at bounding box center [422, 201] width 9 height 9
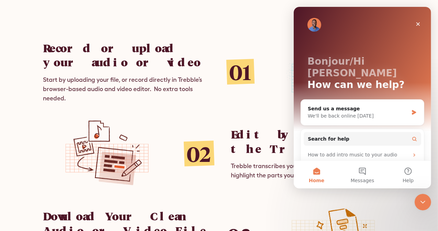
scroll to position [0, 0]
click at [362, 112] on div "We'll be back online [DATE]" at bounding box center [357, 115] width 101 height 7
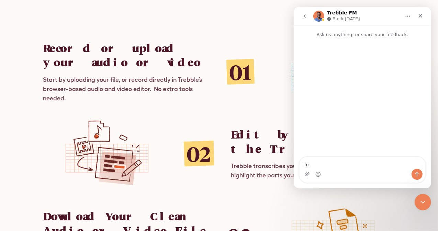
type textarea "hi."
type textarea "i a"
type textarea "i"
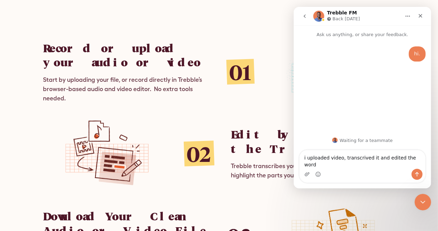
type textarea "i uploaded video, transcrived it and edited the words"
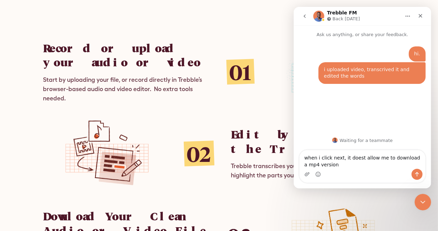
type textarea "when i click next, it doest allow me to download a mp4 version"
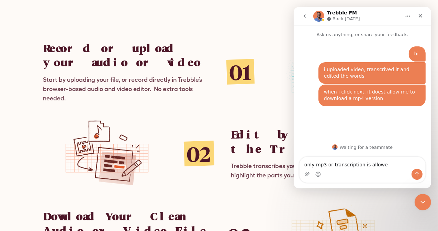
type textarea "only mp3 or transcription is allowed"
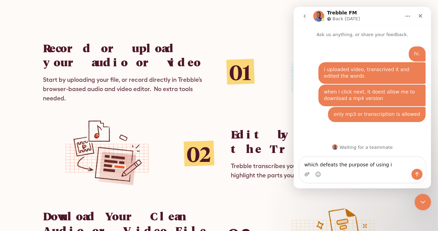
type textarea "which defeats the purpose of using it"
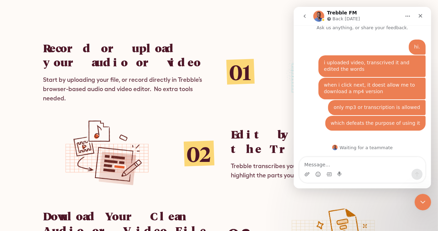
click at [258, 85] on div "Record or upload your audio or video Start by uploading your file, or record di…" at bounding box center [218, 71] width 351 height 71
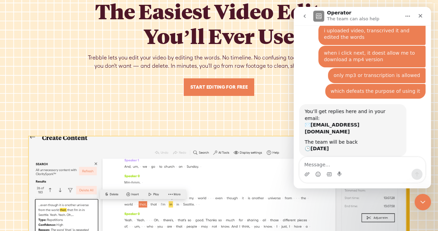
scroll to position [0, 0]
